Goal: Information Seeking & Learning: Learn about a topic

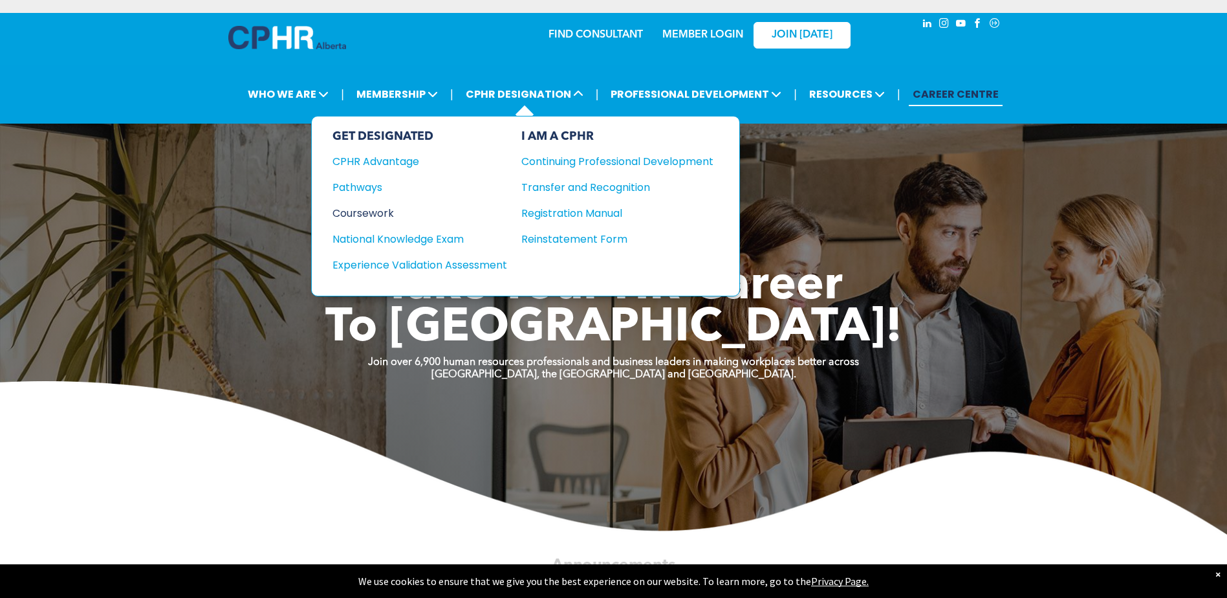
click at [378, 215] on div "Coursework" at bounding box center [410, 213] width 157 height 16
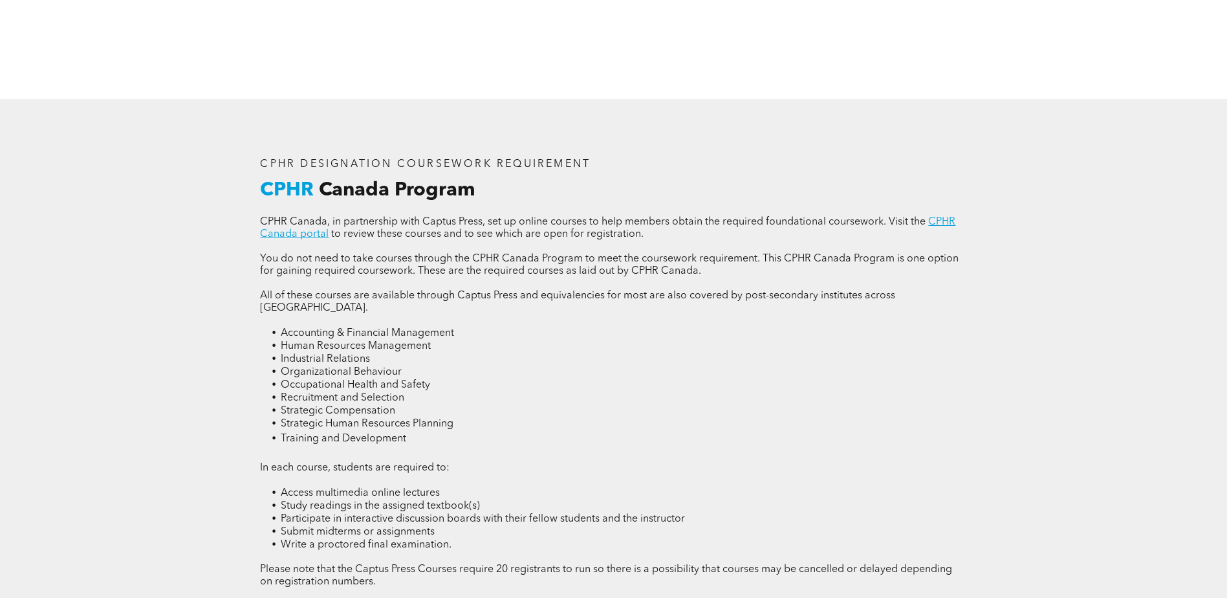
scroll to position [1747, 0]
